Goal: Ask a question: Seek information or help from site administrators or community

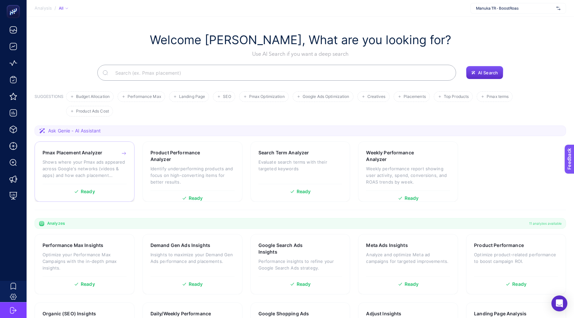
click at [89, 166] on p "Shows where your Pmax ads appeared across Google's networks (videos & apps) and…" at bounding box center [85, 169] width 84 height 20
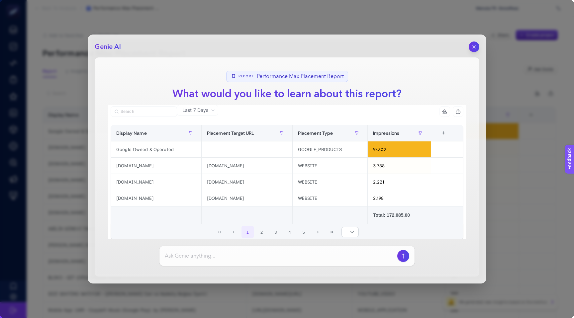
click at [221, 257] on input at bounding box center [280, 256] width 230 height 8
type input "en çok parayı hangi web sitesinde harcıyorum"
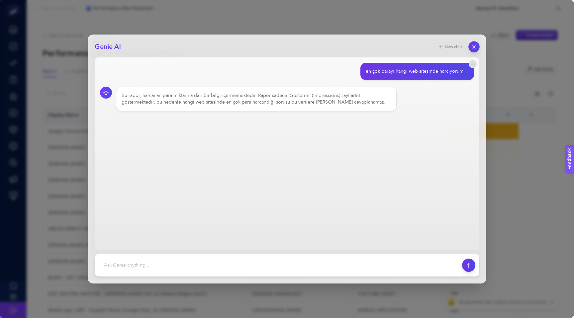
click at [472, 45] on icon "button" at bounding box center [475, 47] width 6 height 6
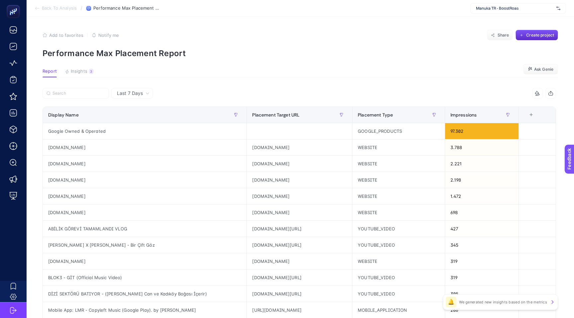
click at [343, 64] on article "Add to favorites false Notify me Share Create project Performance Max Placement…" at bounding box center [301, 276] width 548 height 519
click at [42, 6] on span "Back To Analysis" at bounding box center [59, 8] width 35 height 5
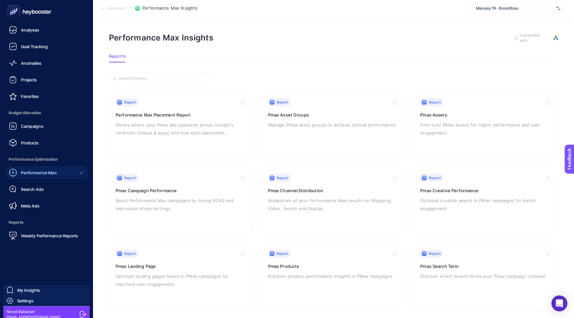
click at [11, 13] on icon at bounding box center [13, 11] width 7 height 7
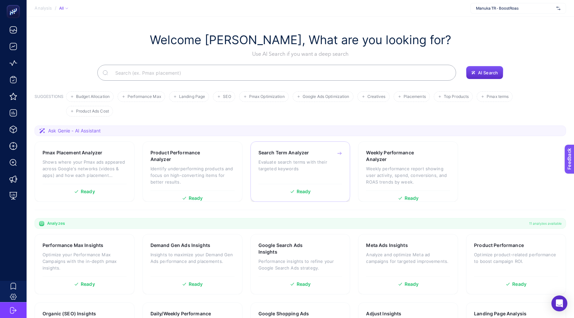
click at [284, 162] on p "Evaluate search terms with their targeted keywords" at bounding box center [301, 165] width 84 height 13
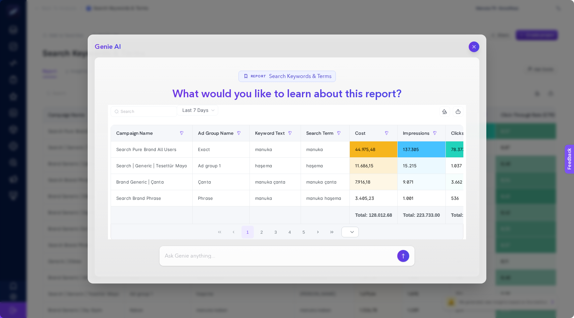
click at [260, 253] on input at bounding box center [280, 256] width 230 height 8
type input "boşa para harcadığım anahtar kelimeleri listeler misin?"
click at [403, 257] on icon "button" at bounding box center [403, 256] width 7 height 5
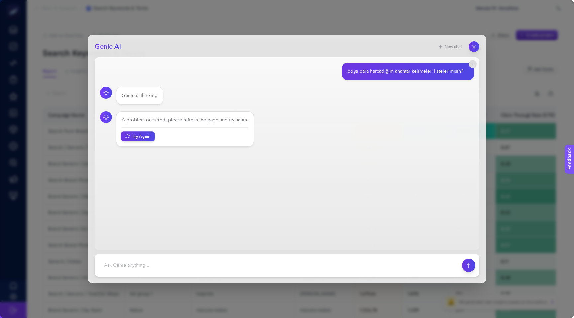
click at [145, 137] on button "Try Again" at bounding box center [138, 137] width 34 height 10
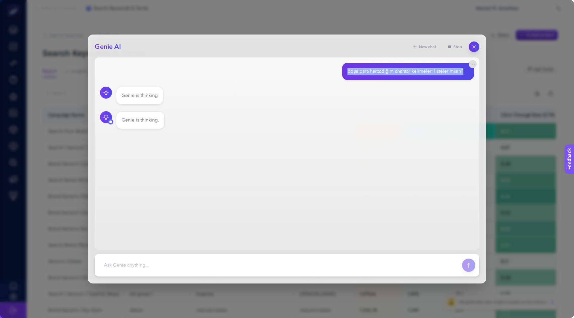
drag, startPoint x: 349, startPoint y: 71, endPoint x: 464, endPoint y: 74, distance: 115.7
click at [464, 74] on div "boşa para harcadığım anahtar kelimeleri listeler misin?" at bounding box center [408, 71] width 132 height 17
copy div "boşa para harcadığım anahtar kelimeleri listeler misin?"
click at [355, 112] on div "Genie is thinking.." at bounding box center [287, 120] width 374 height 18
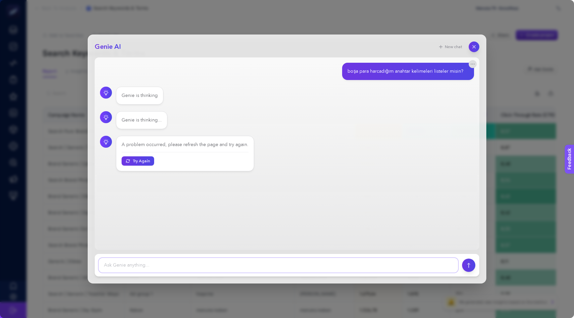
click at [237, 268] on textarea at bounding box center [279, 265] width 360 height 15
paste textarea "Are the keywords I spent money on wrong lists?"
type textarea "Are the keywords I spent money on wrong lists?"
click at [469, 267] on icon "submit" at bounding box center [469, 265] width 3 height 5
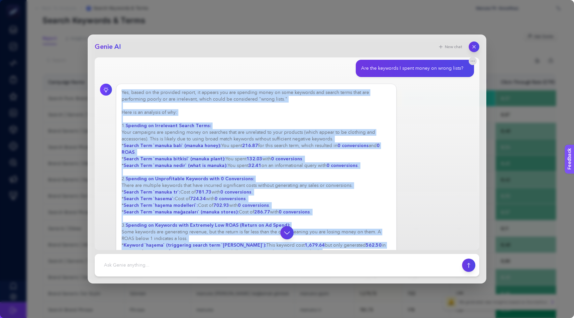
scroll to position [188, 0]
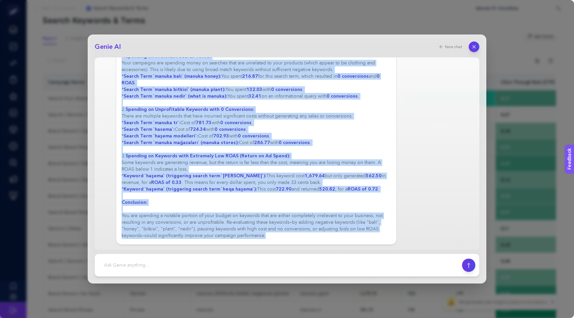
drag, startPoint x: 122, startPoint y: 93, endPoint x: 150, endPoint y: 284, distance: 193.5
click at [150, 284] on div "Genie AI New chat boşa para harcadığım anahtar kelimeleri listeler misin? Genie…" at bounding box center [287, 159] width 574 height 318
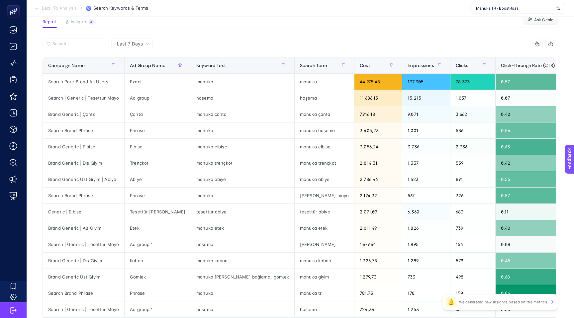
scroll to position [0, 0]
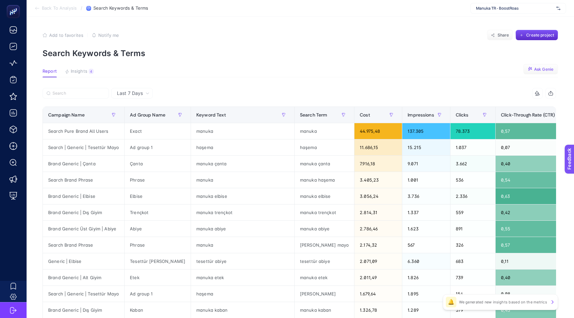
click at [540, 68] on span "Ask Genie" at bounding box center [543, 69] width 19 height 5
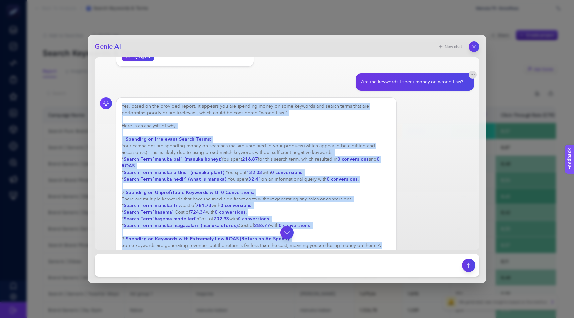
scroll to position [188, 0]
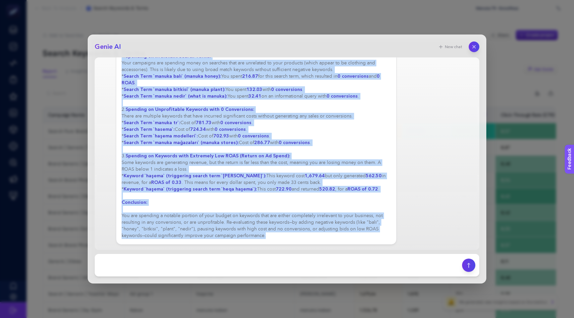
drag, startPoint x: 122, startPoint y: 106, endPoint x: 163, endPoint y: 281, distance: 180.0
click at [163, 281] on div "Genie AI New chat boşa para harcadığım anahtar kelimeleri listeler misin? Genie…" at bounding box center [287, 159] width 399 height 249
copy section "Lor, ipsum do sit ametcons adipis, el seddoei tem inc utlabore etdol ma aliq en…"
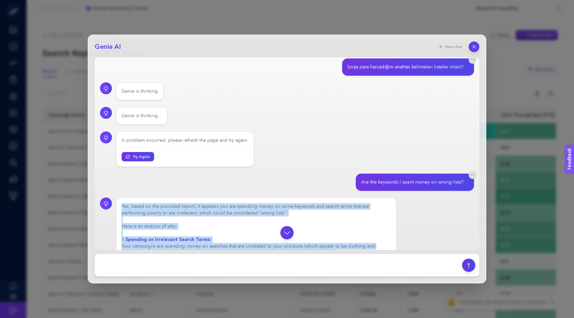
scroll to position [0, 0]
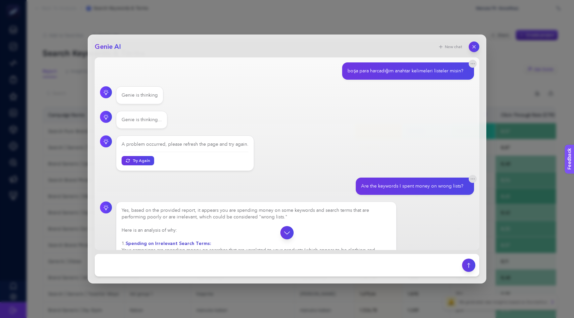
click at [410, 136] on div "Genie is thinking..." at bounding box center [287, 154] width 374 height 36
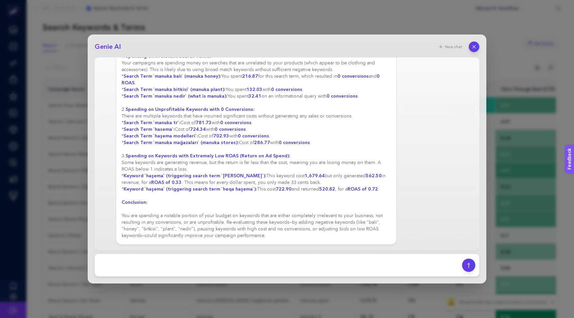
scroll to position [25, 0]
drag, startPoint x: 364, startPoint y: 222, endPoint x: 190, endPoint y: 232, distance: 173.8
click at [190, 232] on div "Yes, based on the provided report, it appears you are spending money on some ke…" at bounding box center [257, 129] width 270 height 219
copy div ""balı", "honey", "bitkisi", "plant", "nedir""
click at [199, 264] on textarea at bounding box center [279, 265] width 360 height 15
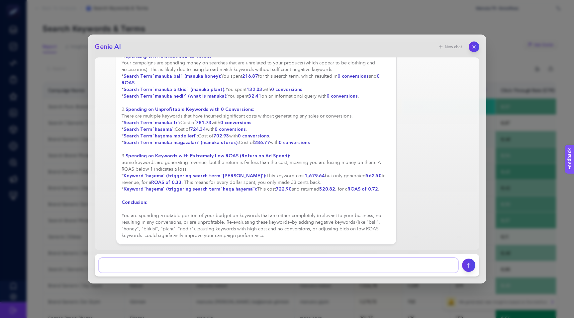
paste textarea ""balı", "honey", "bitkisi", "plant", "nedir""
drag, startPoint x: 308, startPoint y: 267, endPoint x: 189, endPoint y: 264, distance: 118.7
click at [189, 264] on textarea at bounding box center [279, 265] width 360 height 15
click at [231, 268] on textarea at bounding box center [279, 265] width 360 height 15
paste textarea "How much money have I spent on these keywords in the last 30 days?"
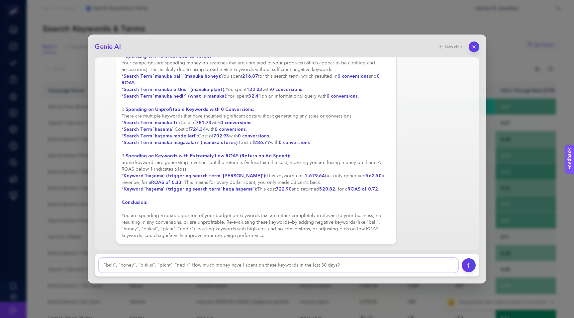
type textarea ""balı", "honey", "bitkisi", "plant", "nedir" How much money have I spent on the…"
click at [470, 265] on icon "submit" at bounding box center [469, 265] width 7 height 5
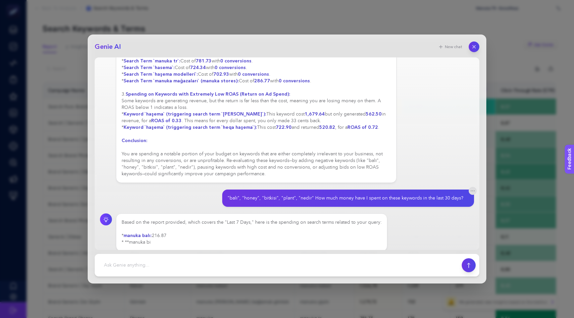
scroll to position [253, 0]
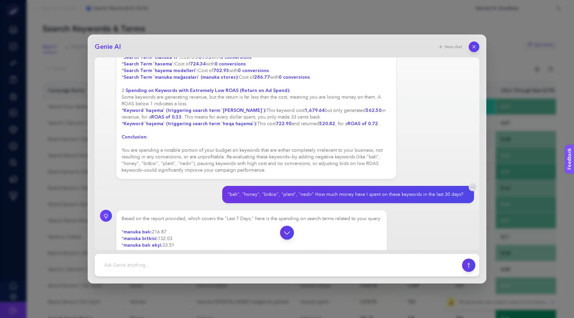
click at [290, 234] on icon "button" at bounding box center [287, 233] width 8 height 8
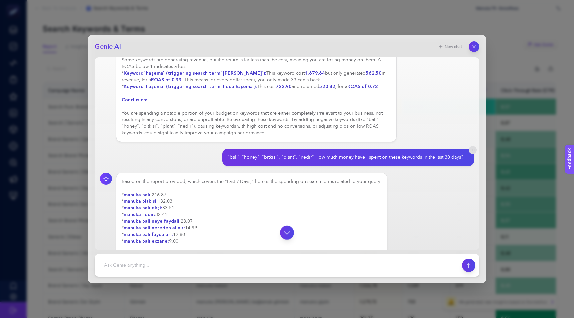
scroll to position [323, 0]
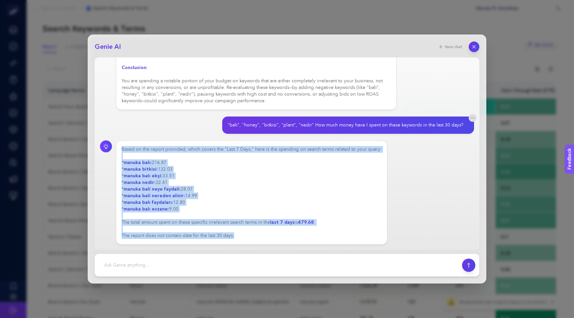
drag, startPoint x: 122, startPoint y: 150, endPoint x: 251, endPoint y: 234, distance: 154.1
click at [251, 234] on div "Based on the report provided, which covers the "Last 7 Days," here is the spend…" at bounding box center [252, 192] width 260 height 93
copy div "Based on the report provided, which covers the "Last 7 Days," here is the spend…"
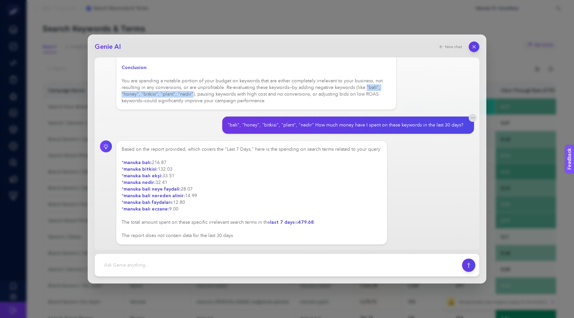
drag, startPoint x: 364, startPoint y: 87, endPoint x: 191, endPoint y: 91, distance: 172.5
copy div ""balı", "honey", "bitkisi", "plant", "nedir""
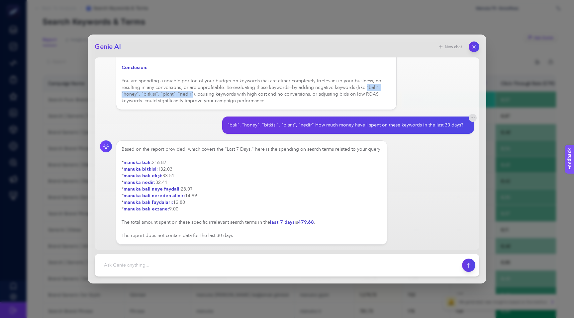
scroll to position [42, 0]
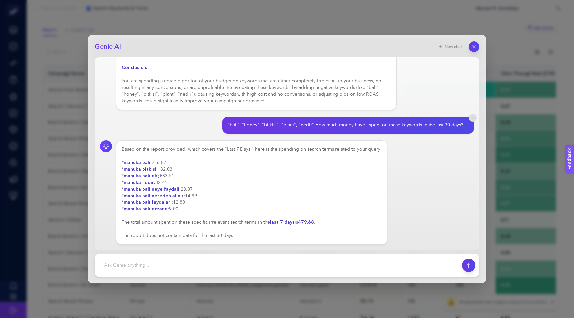
click at [430, 174] on div "Based on the report provided, which covers the "Last 7 Days," here is the spend…" at bounding box center [287, 193] width 374 height 104
